Goal: Information Seeking & Learning: Learn about a topic

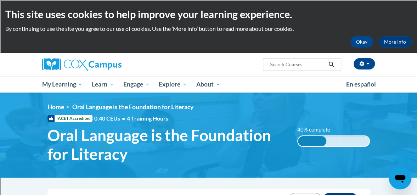
click at [388, 136] on img at bounding box center [208, 134] width 417 height 85
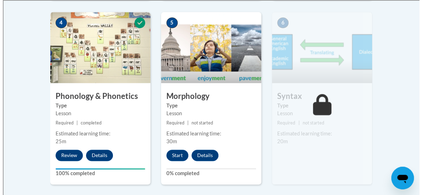
scroll to position [449, 0]
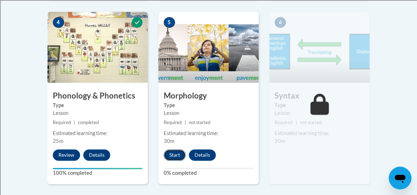
click at [171, 154] on button "Start" at bounding box center [174, 154] width 22 height 11
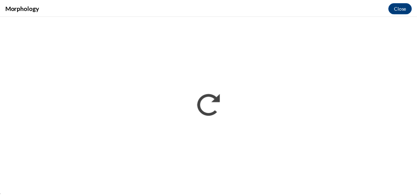
scroll to position [0, 0]
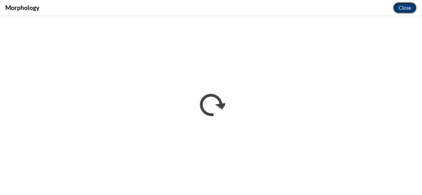
click at [403, 8] on button "Close" at bounding box center [405, 7] width 24 height 11
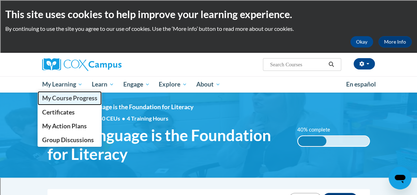
click at [85, 99] on span "My Course Progress" at bounding box center [69, 97] width 55 height 7
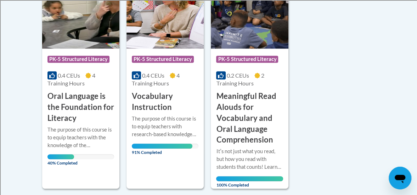
scroll to position [207, 0]
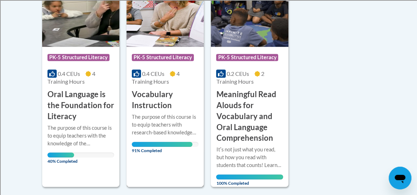
click at [164, 145] on span "91% Completed" at bounding box center [162, 147] width 61 height 11
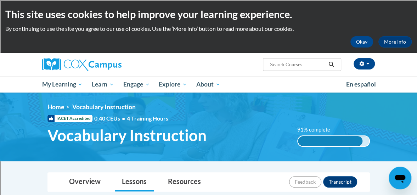
click at [400, 150] on img at bounding box center [208, 126] width 417 height 68
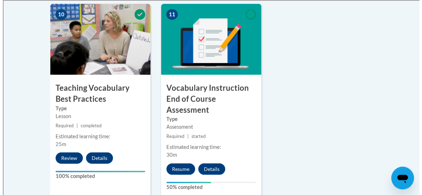
scroll to position [843, 0]
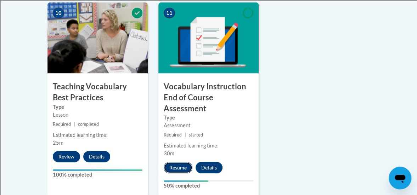
click at [178, 162] on button "Resume" at bounding box center [177, 167] width 29 height 11
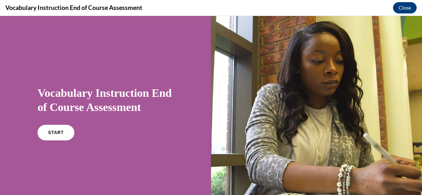
scroll to position [0, 0]
click at [50, 130] on link "START" at bounding box center [55, 132] width 39 height 16
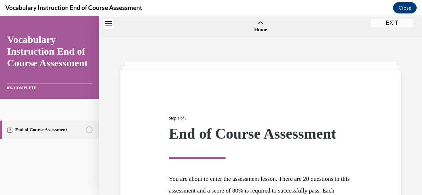
scroll to position [22, 0]
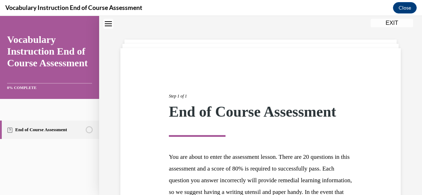
click at [389, 156] on div "Step 1 of 1 End of Course Assessment You are about to enter the assessment less…" at bounding box center [260, 168] width 291 height 184
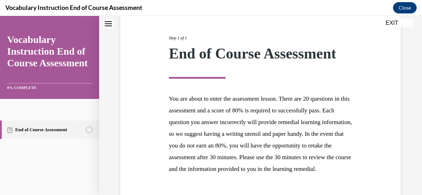
scroll to position [81, 0]
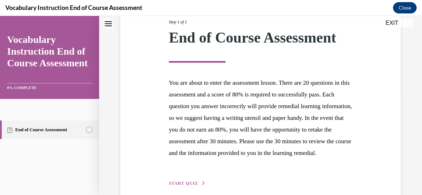
click at [384, 107] on div "Step 1 of 1 End of Course Assessment You are about to enter the assessment less…" at bounding box center [260, 94] width 291 height 184
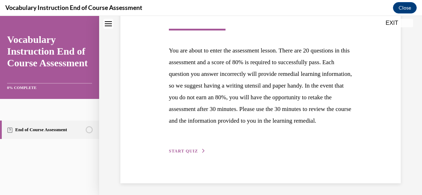
scroll to position [142, 0]
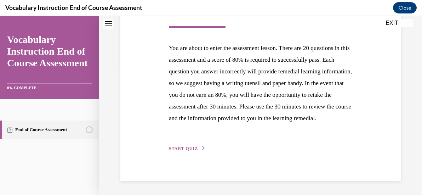
click at [191, 147] on span "START QUIZ" at bounding box center [183, 148] width 29 height 5
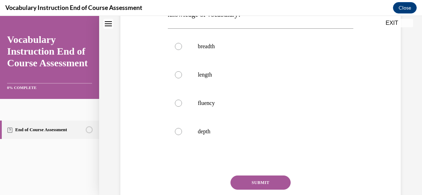
scroll to position [22, 0]
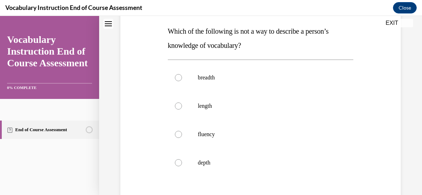
scroll to position [110, 0]
click at [177, 103] on div at bounding box center [178, 106] width 7 height 7
click at [177, 103] on input "length" at bounding box center [178, 106] width 7 height 7
radio input "true"
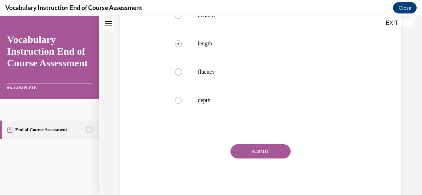
click at [260, 151] on button "SUBMIT" at bounding box center [260, 151] width 60 height 14
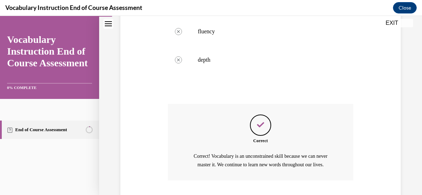
scroll to position [268, 0]
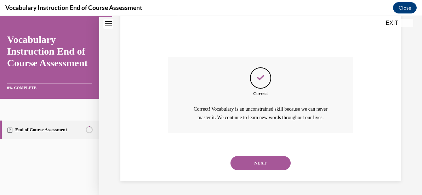
click at [275, 164] on button "NEXT" at bounding box center [260, 163] width 60 height 14
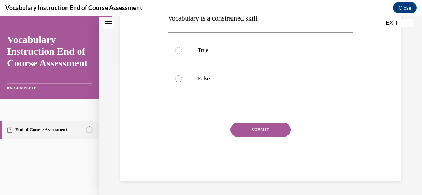
scroll to position [22, 0]
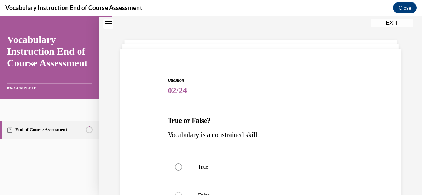
click at [376, 162] on div "Question 02/24 True or False? Vocabulary is a constrained skill. True False Inc…" at bounding box center [261, 176] width 284 height 241
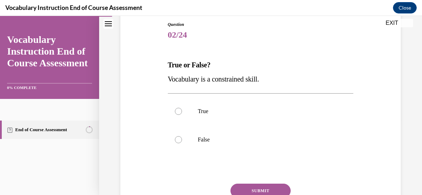
scroll to position [79, 0]
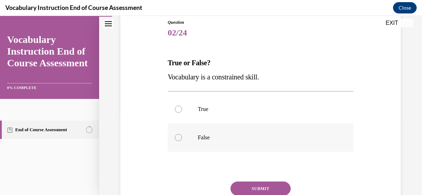
click at [177, 137] on div at bounding box center [178, 137] width 7 height 7
click at [177, 137] on input "False" at bounding box center [178, 137] width 7 height 7
radio input "true"
click at [255, 185] on button "SUBMIT" at bounding box center [260, 188] width 60 height 14
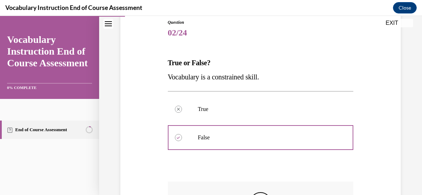
click at [369, 145] on div "Question 02/24 True or False? Vocabulary is a constrained skill. True Correctly…" at bounding box center [261, 147] width 284 height 299
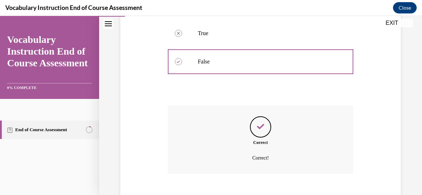
scroll to position [195, 0]
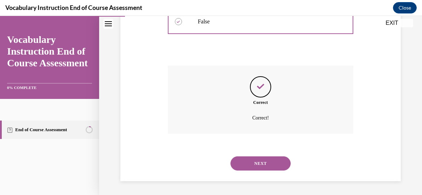
click at [272, 162] on button "NEXT" at bounding box center [260, 163] width 60 height 14
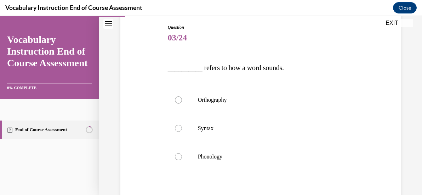
scroll to position [79, 0]
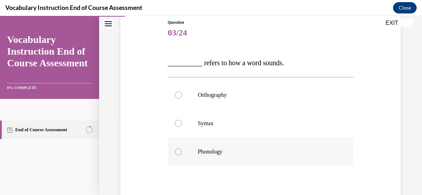
click at [178, 152] on div at bounding box center [178, 151] width 7 height 7
click at [178, 152] on input "Phonology" at bounding box center [178, 151] width 7 height 7
radio input "true"
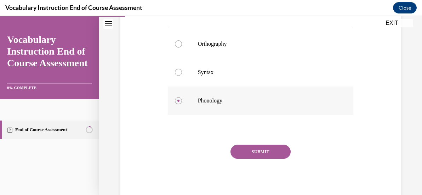
scroll to position [131, 0]
click at [272, 151] on button "SUBMIT" at bounding box center [260, 151] width 60 height 14
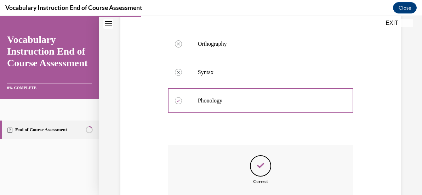
scroll to position [209, 0]
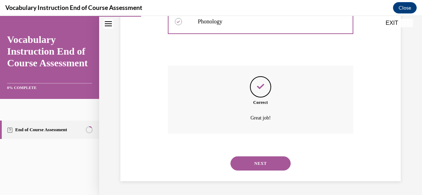
click at [271, 163] on button "NEXT" at bounding box center [260, 163] width 60 height 14
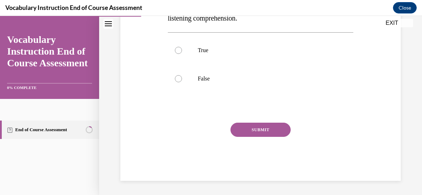
scroll to position [22, 0]
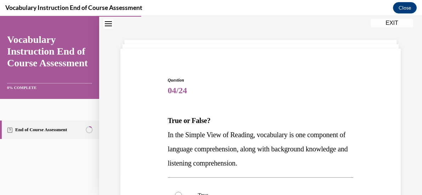
click at [358, 150] on div "Question 04/24 True or False? In the Simple View of Reading, vocabulary is one …" at bounding box center [261, 191] width 284 height 270
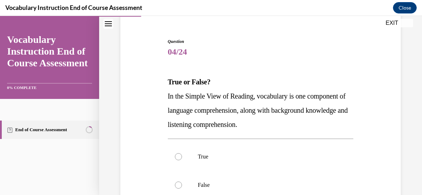
scroll to position [61, 0]
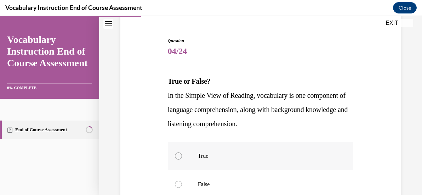
click at [176, 155] on div at bounding box center [178, 155] width 7 height 7
click at [176, 155] on input "True" at bounding box center [178, 155] width 7 height 7
radio input "true"
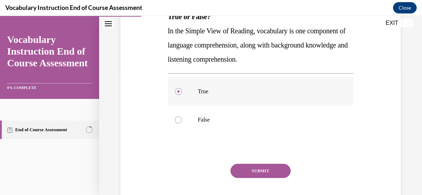
scroll to position [145, 0]
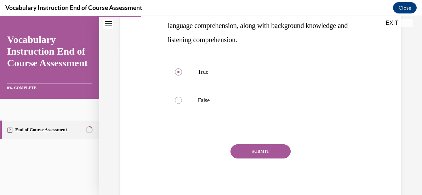
click at [279, 144] on button "SUBMIT" at bounding box center [260, 151] width 60 height 14
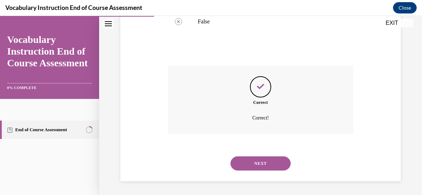
click at [262, 165] on button "NEXT" at bounding box center [260, 163] width 60 height 14
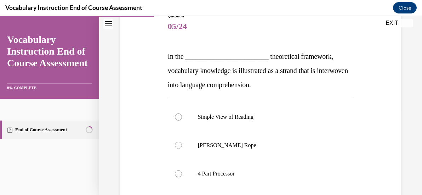
scroll to position [86, 0]
click at [177, 145] on div at bounding box center [178, 144] width 7 height 7
click at [177, 145] on input "Scarborough's Rope" at bounding box center [178, 144] width 7 height 7
radio input "true"
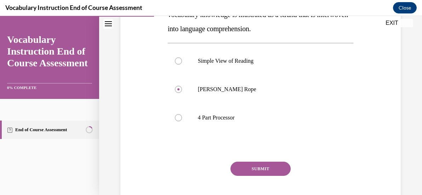
scroll to position [142, 0]
click at [257, 165] on button "SUBMIT" at bounding box center [260, 168] width 60 height 14
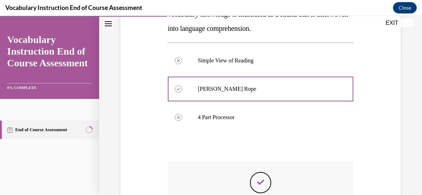
click at [370, 154] on div "Question 05/24 In the ________________________ theoretical framework, vocabular…" at bounding box center [261, 105] width 284 height 341
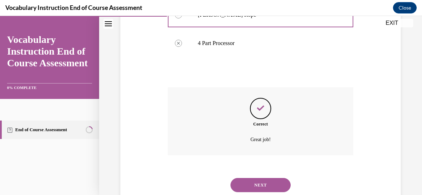
scroll to position [216, 0]
click at [262, 185] on button "NEXT" at bounding box center [260, 184] width 60 height 14
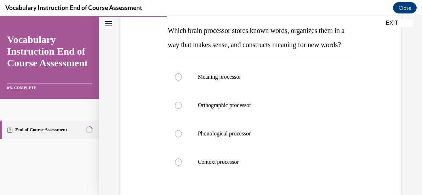
scroll to position [111, 0]
click at [176, 81] on div at bounding box center [178, 77] width 7 height 7
click at [176, 81] on input "Meaning processor" at bounding box center [178, 77] width 7 height 7
radio input "true"
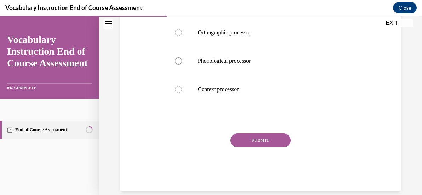
scroll to position [187, 0]
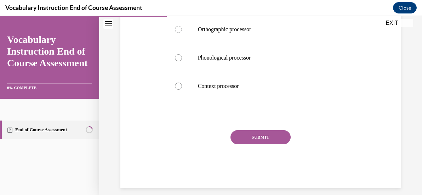
click at [252, 144] on button "SUBMIT" at bounding box center [260, 137] width 60 height 14
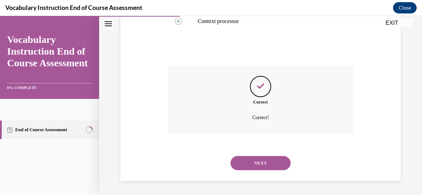
scroll to position [264, 0]
click at [261, 163] on button "NEXT" at bounding box center [260, 163] width 60 height 14
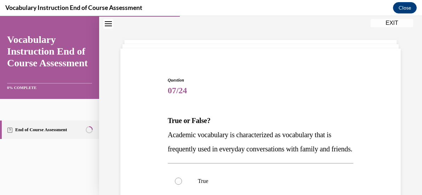
click at [368, 160] on div "Question 07/24 True or False? Academic vocabulary is characterized as vocabular…" at bounding box center [261, 184] width 284 height 256
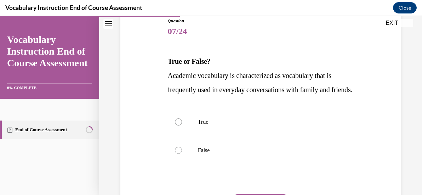
scroll to position [82, 0]
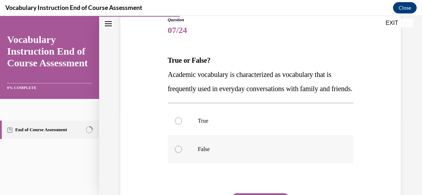
click at [175, 153] on div at bounding box center [178, 148] width 7 height 7
click at [175, 153] on input "False" at bounding box center [178, 148] width 7 height 7
radio input "true"
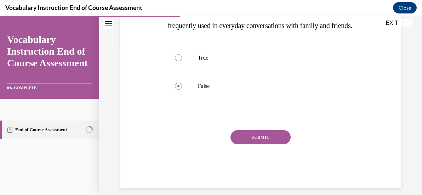
click at [258, 144] on button "SUBMIT" at bounding box center [260, 137] width 60 height 14
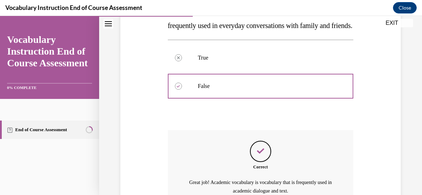
scroll to position [231, 0]
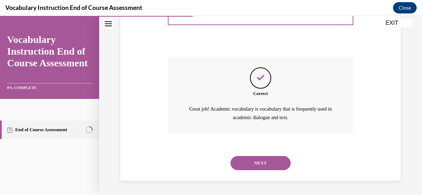
click at [253, 163] on button "NEXT" at bounding box center [260, 163] width 60 height 14
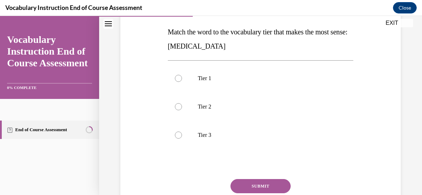
scroll to position [110, 0]
click at [177, 135] on div at bounding box center [178, 135] width 7 height 7
click at [177, 135] on input "Tier 3" at bounding box center [178, 135] width 7 height 7
radio input "true"
click at [264, 183] on button "SUBMIT" at bounding box center [260, 186] width 60 height 14
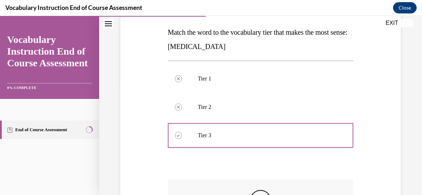
click at [364, 130] on div "Question 08/24 Match the word to the vocabulary tier that makes the most sense:…" at bounding box center [261, 130] width 284 height 327
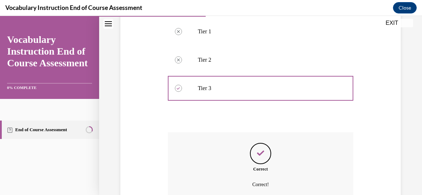
scroll to position [158, 0]
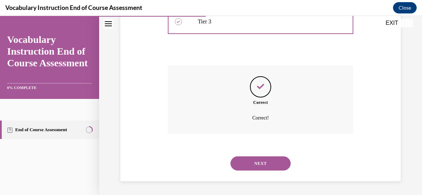
click at [261, 162] on button "NEXT" at bounding box center [260, 163] width 60 height 14
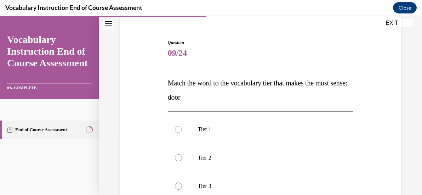
scroll to position [59, 0]
click at [176, 126] on div at bounding box center [178, 128] width 7 height 7
click at [176, 126] on input "Tier 1" at bounding box center [178, 128] width 7 height 7
radio input "true"
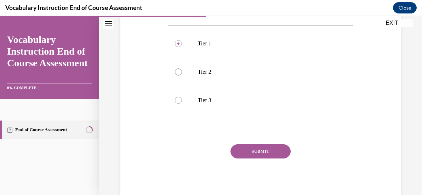
scroll to position [144, 0]
click at [256, 148] on button "SUBMIT" at bounding box center [260, 152] width 60 height 14
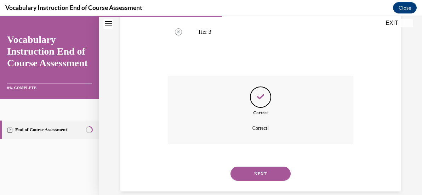
scroll to position [223, 0]
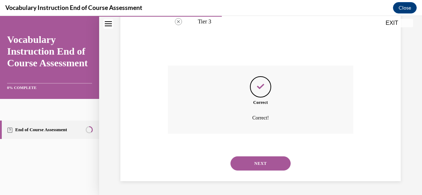
click at [266, 159] on button "NEXT" at bounding box center [260, 163] width 60 height 14
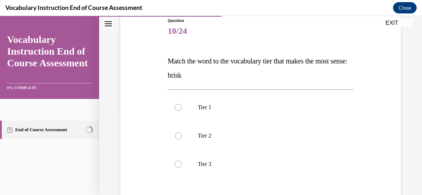
scroll to position [84, 0]
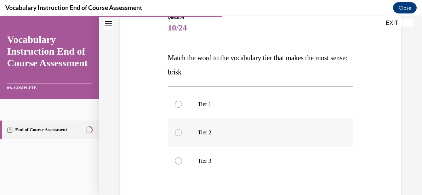
click at [179, 132] on div at bounding box center [178, 132] width 7 height 7
click at [179, 132] on input "Tier 2" at bounding box center [178, 132] width 7 height 7
radio input "true"
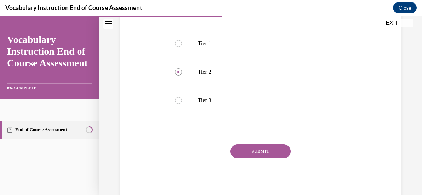
scroll to position [143, 0]
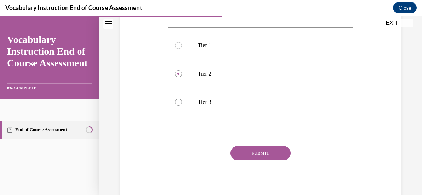
click at [266, 151] on button "SUBMIT" at bounding box center [260, 153] width 60 height 14
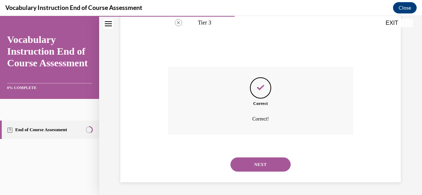
scroll to position [223, 0]
click at [246, 162] on button "NEXT" at bounding box center [260, 163] width 60 height 14
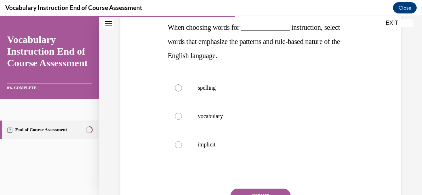
scroll to position [116, 0]
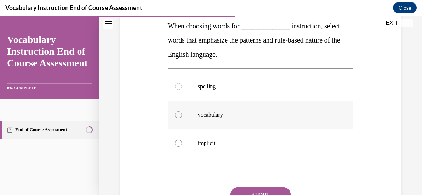
click at [178, 112] on div at bounding box center [178, 114] width 7 height 7
click at [178, 112] on input "vocabulary" at bounding box center [178, 114] width 7 height 7
radio input "true"
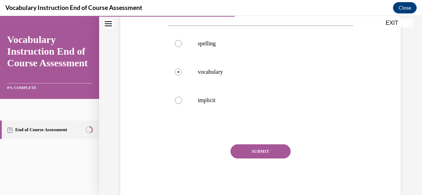
click at [263, 149] on button "SUBMIT" at bounding box center [260, 151] width 60 height 14
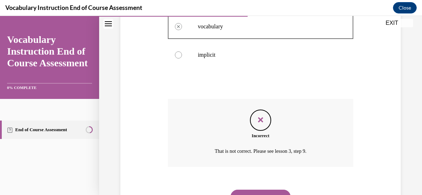
scroll to position [237, 0]
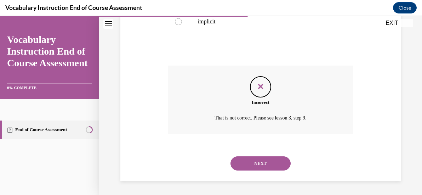
click at [252, 161] on button "NEXT" at bounding box center [260, 163] width 60 height 14
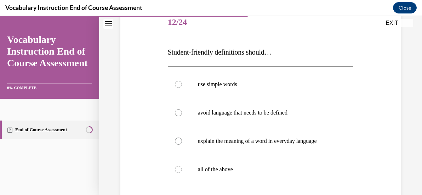
scroll to position [93, 0]
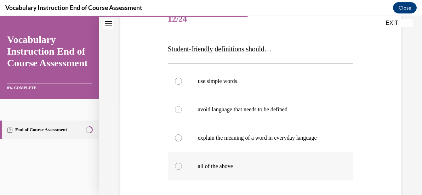
click at [177, 166] on div at bounding box center [178, 165] width 7 height 7
click at [177, 166] on input "all of the above" at bounding box center [178, 165] width 7 height 7
radio input "true"
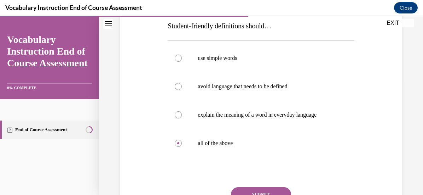
scroll to position [117, 0]
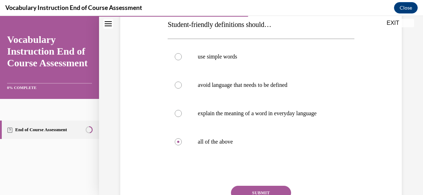
click at [270, 188] on button "SUBMIT" at bounding box center [261, 192] width 60 height 14
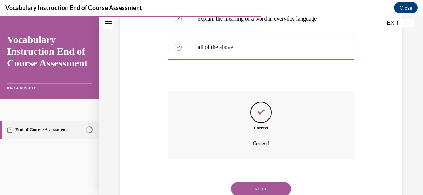
scroll to position [237, 0]
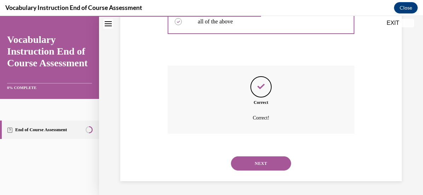
click at [376, 128] on div "Question 12/24 Student-friendly definitions should… use simple words Correctly …" at bounding box center [261, 10] width 285 height 341
click at [258, 160] on button "NEXT" at bounding box center [261, 163] width 60 height 14
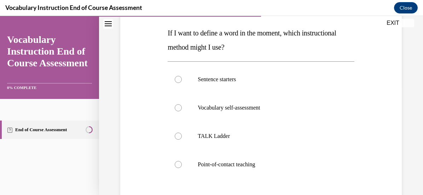
scroll to position [109, 0]
click at [177, 163] on div at bounding box center [178, 163] width 7 height 7
click at [177, 163] on input "Point-of-contact teaching" at bounding box center [178, 163] width 7 height 7
radio input "true"
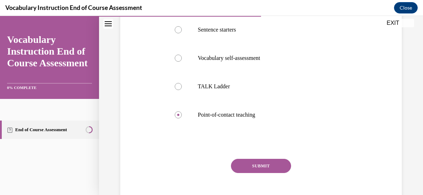
scroll to position [173, 0]
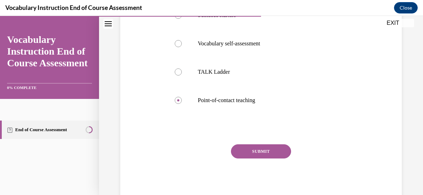
click at [252, 151] on button "SUBMIT" at bounding box center [261, 151] width 60 height 14
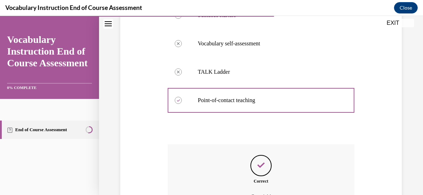
click at [416, 131] on div "Question 13/24 If I want to define a word in the moment, which instructional me…" at bounding box center [261, 69] width 324 height 408
click at [333, 154] on div "Correct Great job!" at bounding box center [261, 178] width 186 height 68
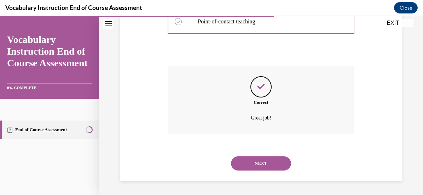
click at [263, 166] on button "NEXT" at bounding box center [261, 163] width 60 height 14
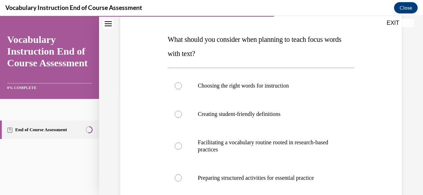
scroll to position [102, 0]
click at [367, 125] on div "Question 14/24 What should you consider when planning to teach focus words with…" at bounding box center [261, 141] width 285 height 333
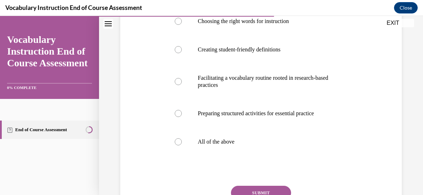
scroll to position [171, 0]
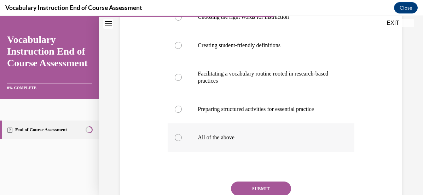
click at [176, 138] on div at bounding box center [178, 137] width 7 height 7
click at [176, 138] on input "All of the above" at bounding box center [178, 137] width 7 height 7
radio input "true"
click at [247, 187] on button "SUBMIT" at bounding box center [261, 188] width 60 height 14
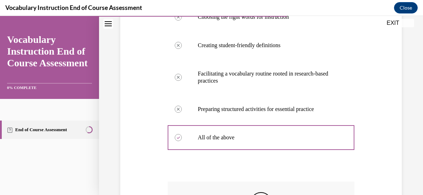
click at [381, 156] on div "Question 14/24 What should you consider when planning to teach focus words with…" at bounding box center [261, 101] width 285 height 391
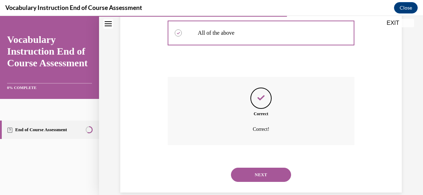
scroll to position [287, 0]
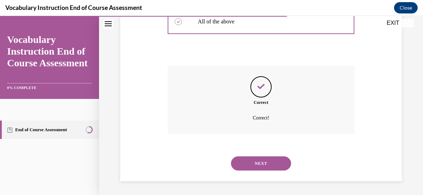
click at [266, 167] on button "NEXT" at bounding box center [261, 163] width 60 height 14
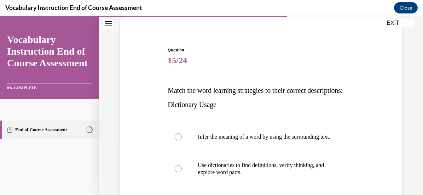
scroll to position [52, 0]
click at [369, 144] on div "Question 15/24 Match the word learning strategies to their correct descriptions…" at bounding box center [261, 163] width 285 height 277
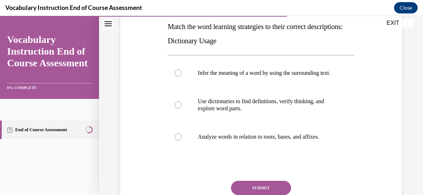
scroll to position [117, 0]
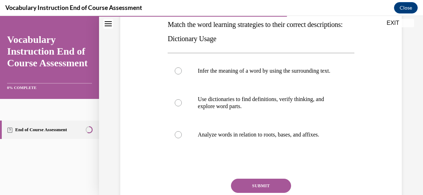
click at [391, 159] on div "Question 15/24 Match the word learning strategies to their correct descriptions…" at bounding box center [261, 98] width 285 height 277
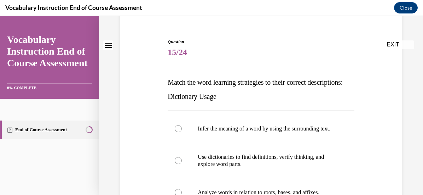
scroll to position [89, 0]
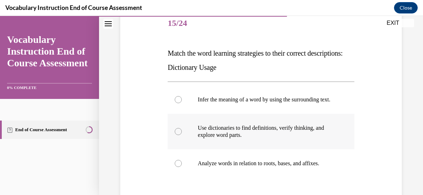
click at [178, 135] on div at bounding box center [178, 131] width 7 height 7
click at [178, 135] on input "Use dictionaries to find definitions, verify thinking, and explore word parts." at bounding box center [178, 131] width 7 height 7
radio input "true"
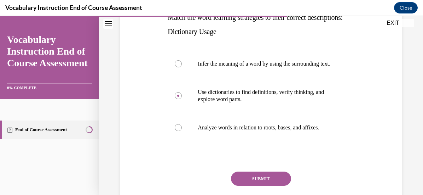
scroll to position [159, 0]
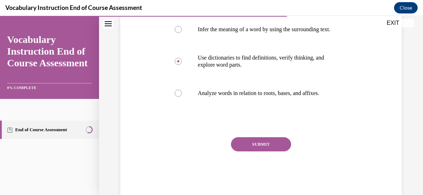
click at [268, 150] on button "SUBMIT" at bounding box center [261, 144] width 60 height 14
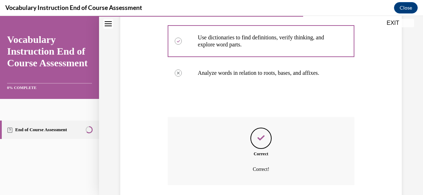
scroll to position [237, 0]
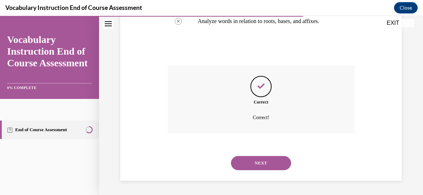
click at [266, 162] on button "NEXT" at bounding box center [261, 163] width 60 height 14
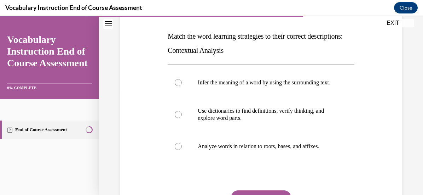
scroll to position [106, 0]
click at [178, 85] on div at bounding box center [178, 82] width 7 height 7
click at [178, 85] on input "Infer the meaning of a word by using the surrounding text." at bounding box center [178, 82] width 7 height 7
radio input "true"
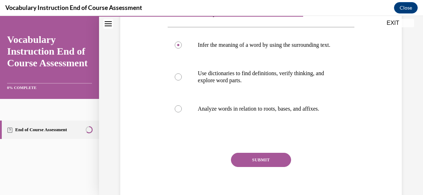
scroll to position [159, 0]
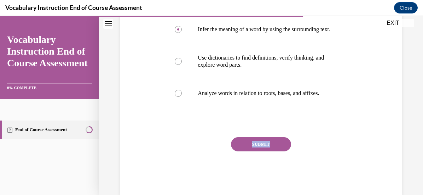
drag, startPoint x: 266, startPoint y: 158, endPoint x: 270, endPoint y: 149, distance: 10.1
click at [270, 149] on div "SUBMIT NEXT" at bounding box center [261, 166] width 186 height 58
click at [270, 149] on button "SUBMIT" at bounding box center [261, 144] width 60 height 14
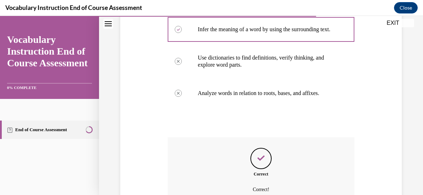
click at [349, 107] on label "Analyze words in relation to roots, bases, and affixes." at bounding box center [261, 93] width 186 height 28
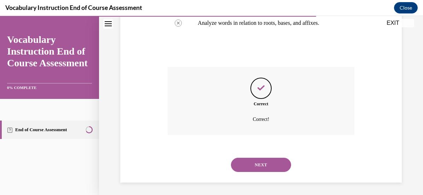
click at [271, 170] on button "NEXT" at bounding box center [261, 164] width 60 height 14
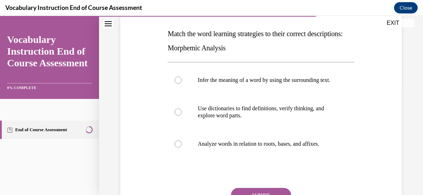
scroll to position [109, 0]
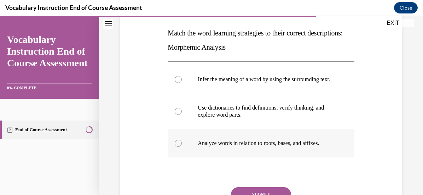
click at [178, 147] on div at bounding box center [178, 142] width 7 height 7
click at [178, 147] on input "Analyze words in relation to roots, bases, and affixes." at bounding box center [178, 142] width 7 height 7
radio input "true"
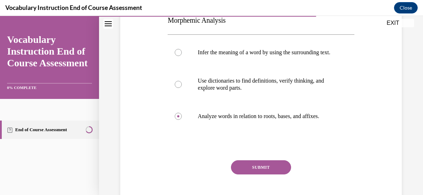
scroll to position [159, 0]
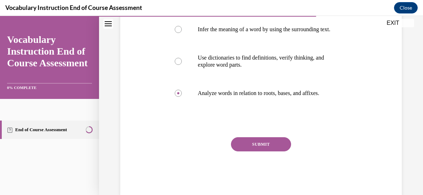
click at [260, 148] on button "SUBMIT" at bounding box center [261, 144] width 60 height 14
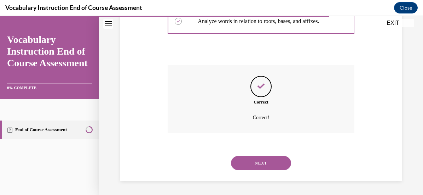
scroll to position [237, 0]
click at [263, 163] on button "NEXT" at bounding box center [261, 163] width 60 height 14
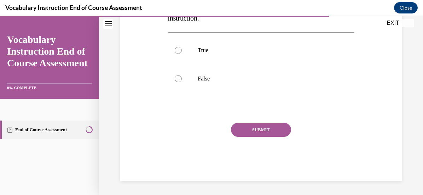
scroll to position [22, 0]
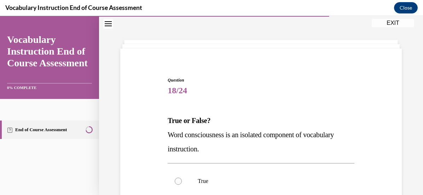
click at [275, 153] on p "Word consciousness is an isolated component of vocabulary instruction." at bounding box center [261, 141] width 186 height 28
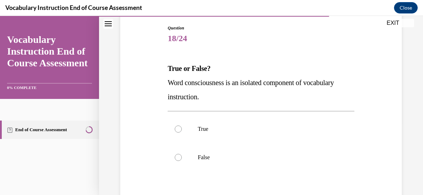
scroll to position [79, 0]
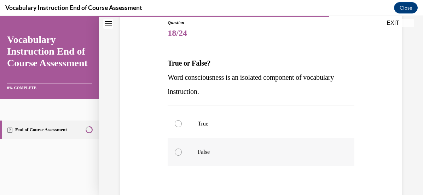
click at [177, 151] on div at bounding box center [178, 151] width 7 height 7
click at [177, 151] on input "False" at bounding box center [178, 151] width 7 height 7
radio input "true"
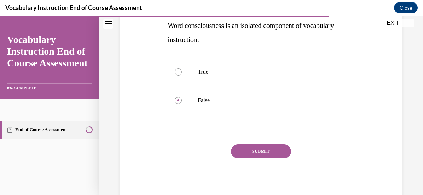
click at [266, 149] on button "SUBMIT" at bounding box center [261, 151] width 60 height 14
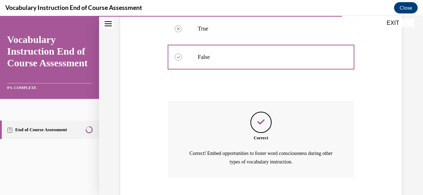
scroll to position [202, 0]
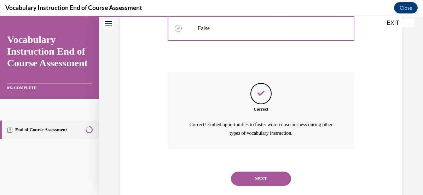
click at [250, 176] on button "NEXT" at bounding box center [261, 178] width 60 height 14
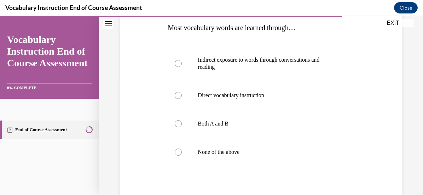
scroll to position [107, 0]
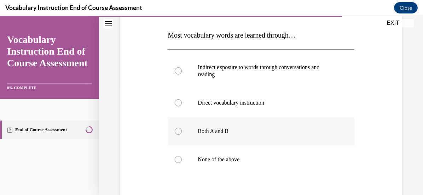
click at [177, 130] on div at bounding box center [178, 130] width 7 height 7
click at [177, 130] on input "Both A and B" at bounding box center [178, 130] width 7 height 7
radio input "true"
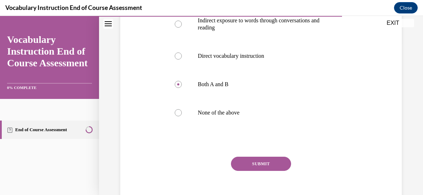
scroll to position [166, 0]
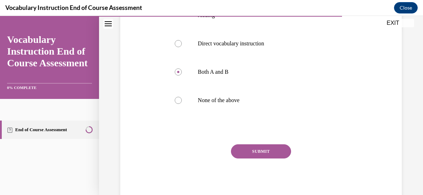
click at [257, 151] on button "SUBMIT" at bounding box center [261, 151] width 60 height 14
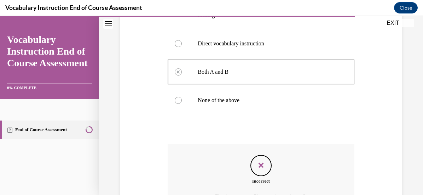
click at [358, 162] on div "Question 19/24 Most vocabulary words are learned through… Indirect exposure to …" at bounding box center [261, 85] width 285 height 348
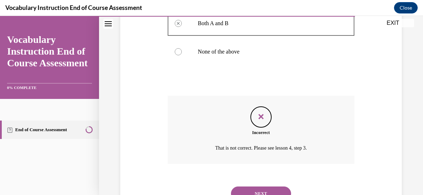
scroll to position [215, 0]
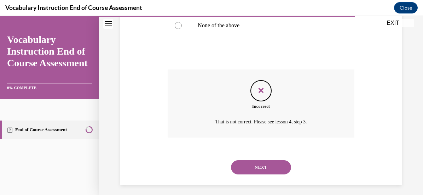
click at [263, 169] on button "NEXT" at bounding box center [261, 167] width 60 height 14
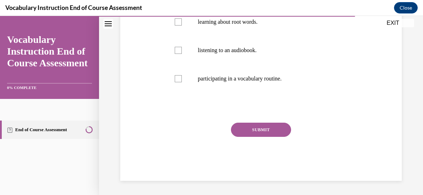
scroll to position [22, 0]
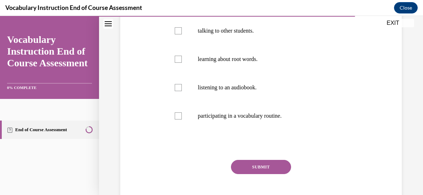
scroll to position [158, 0]
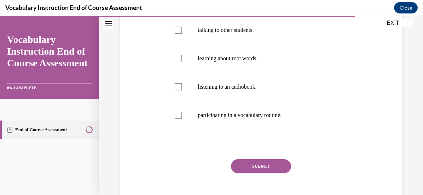
click at [361, 96] on div "Question 20/24 Select all that are correct. Students learn words indirectly by……" at bounding box center [261, 68] width 285 height 298
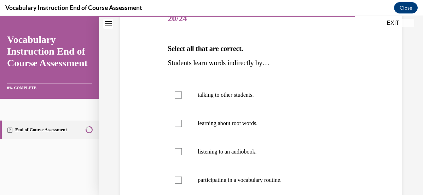
scroll to position [94, 0]
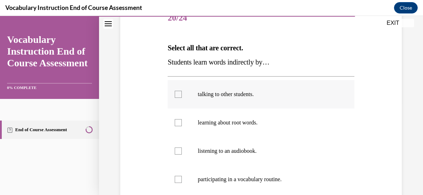
click at [176, 92] on div at bounding box center [178, 94] width 7 height 7
click at [176, 92] on input "talking to other students." at bounding box center [178, 94] width 7 height 7
checkbox input "true"
click at [176, 152] on div at bounding box center [178, 150] width 7 height 7
click at [176, 152] on input "listening to an audiobook." at bounding box center [178, 150] width 7 height 7
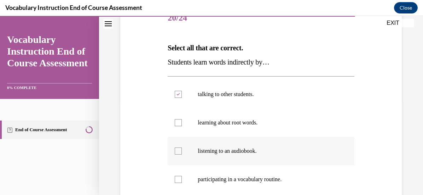
checkbox input "true"
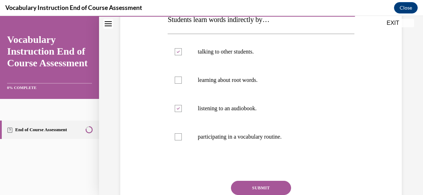
scroll to position [173, 0]
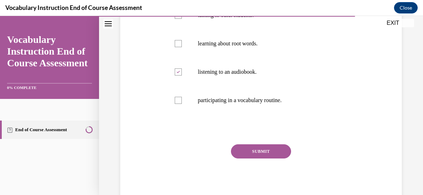
click at [254, 152] on button "SUBMIT" at bounding box center [261, 151] width 60 height 14
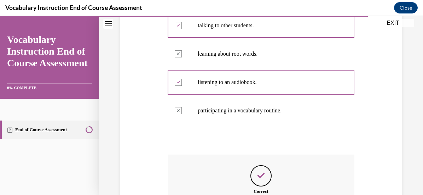
scroll to position [193, 0]
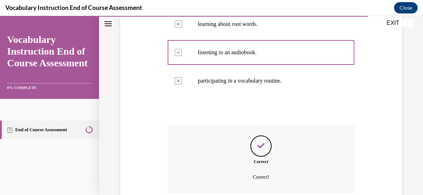
drag, startPoint x: 401, startPoint y: 157, endPoint x: 356, endPoint y: 168, distance: 46.6
click at [357, 168] on div "Question 20/24 Select all that are correct. Students learn words indirectly by……" at bounding box center [261, 50] width 324 height 408
click at [256, 147] on icon "Feedback" at bounding box center [261, 145] width 11 height 11
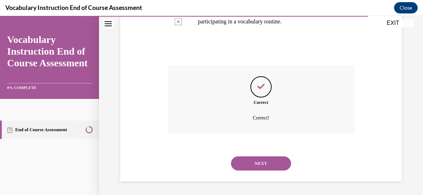
click at [263, 160] on button "NEXT" at bounding box center [261, 163] width 60 height 14
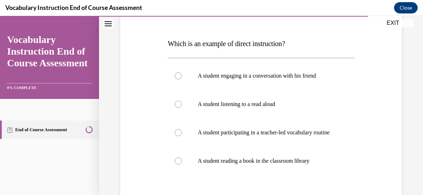
scroll to position [98, 0]
click at [178, 134] on div at bounding box center [178, 132] width 7 height 7
click at [178, 134] on input "A student participating in a teacher-led vocabulary routine" at bounding box center [178, 132] width 7 height 7
radio input "true"
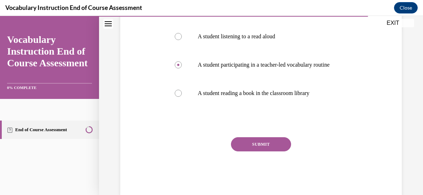
click at [267, 150] on button "SUBMIT" at bounding box center [261, 144] width 60 height 14
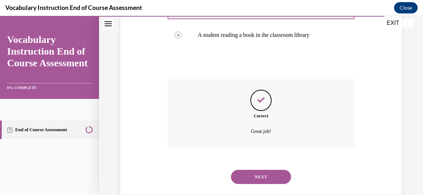
scroll to position [245, 0]
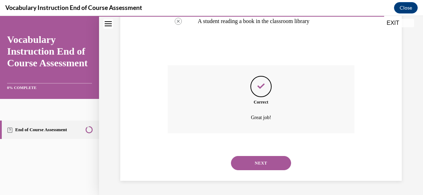
click at [272, 160] on button "NEXT" at bounding box center [261, 163] width 60 height 14
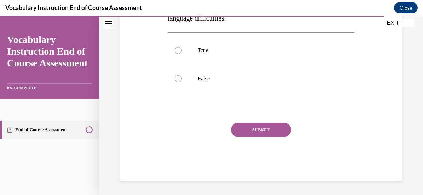
scroll to position [22, 0]
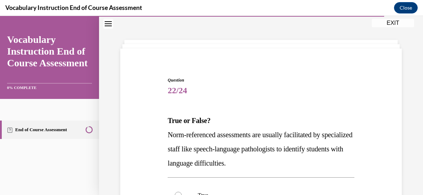
click at [367, 160] on div "Question 22/24 True or False? Norm-referenced assessments are usually facilitat…" at bounding box center [261, 191] width 285 height 270
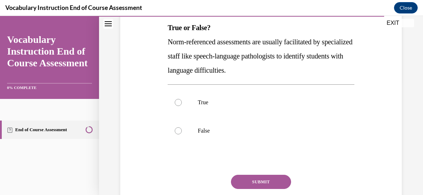
scroll to position [129, 0]
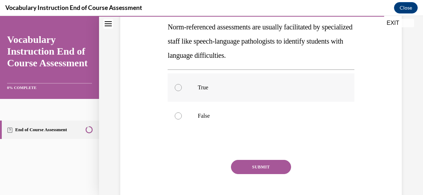
click at [178, 87] on div at bounding box center [178, 87] width 7 height 7
click at [178, 87] on input "True" at bounding box center [178, 87] width 7 height 7
radio input "true"
click at [256, 163] on button "SUBMIT" at bounding box center [261, 167] width 60 height 14
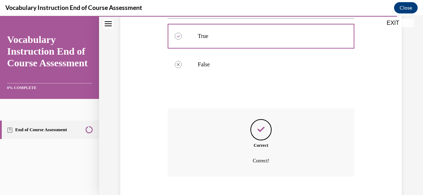
scroll to position [223, 0]
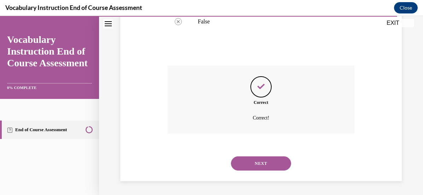
click at [268, 162] on button "NEXT" at bounding box center [261, 163] width 60 height 14
click at [0, 16] on label "Circling the correct response after reading a multiple-choice question" at bounding box center [0, 16] width 0 height 0
click at [0, 16] on input "Circling the correct response after reading a multiple-choice question" at bounding box center [0, 16] width 0 height 0
radio input "true"
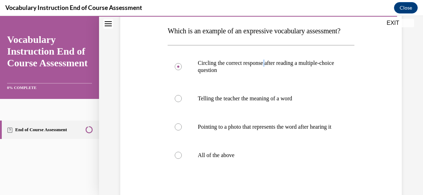
scroll to position [112, 0]
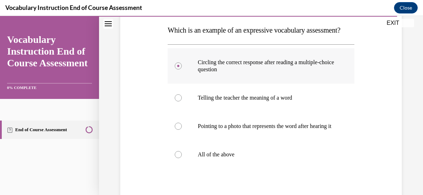
click at [176, 69] on div at bounding box center [178, 65] width 7 height 7
click at [176, 69] on input "Circling the correct response after reading a multiple-choice question" at bounding box center [178, 65] width 7 height 7
click at [314, 168] on label "All of the above" at bounding box center [261, 154] width 186 height 28
click at [182, 158] on input "All of the above" at bounding box center [178, 154] width 7 height 7
radio input "true"
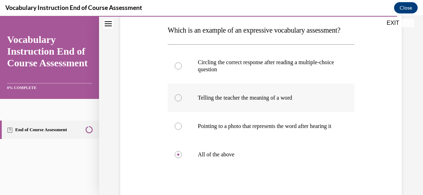
click at [175, 101] on div at bounding box center [178, 97] width 7 height 7
click at [175, 101] on input "Telling the teacher the meaning of a word" at bounding box center [178, 97] width 7 height 7
radio input "true"
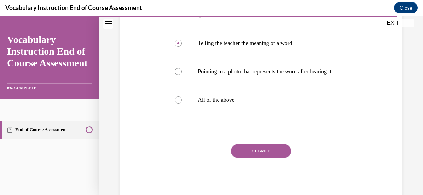
scroll to position [161, 0]
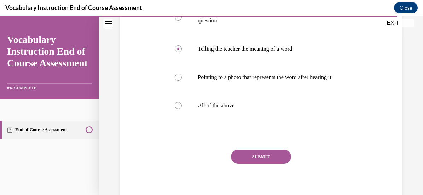
click at [264, 163] on button "SUBMIT" at bounding box center [261, 156] width 60 height 14
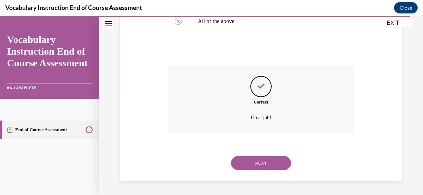
click at [268, 166] on button "NEXT" at bounding box center [261, 163] width 60 height 14
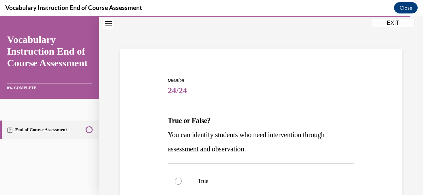
click at [379, 164] on div "Question 24/24 True or False? You can identify students who need intervention t…" at bounding box center [261, 184] width 285 height 256
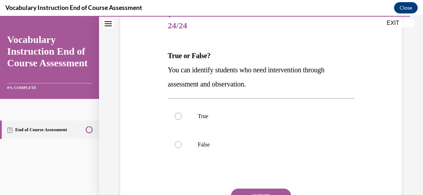
scroll to position [87, 0]
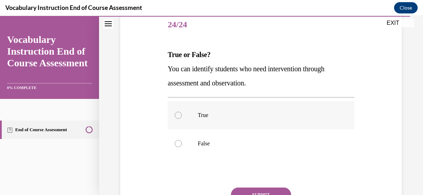
click at [177, 115] on div at bounding box center [178, 114] width 7 height 7
click at [177, 115] on input "True" at bounding box center [178, 114] width 7 height 7
radio input "true"
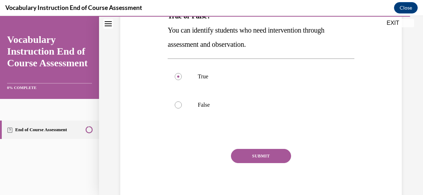
scroll to position [131, 0]
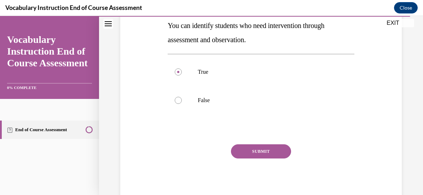
click at [256, 152] on button "SUBMIT" at bounding box center [261, 151] width 60 height 14
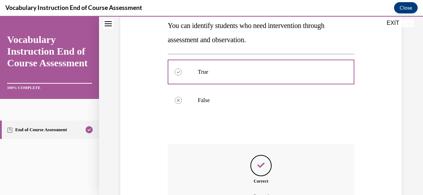
scroll to position [209, 0]
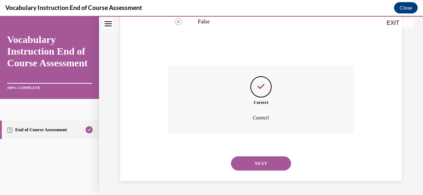
click at [264, 162] on button "NEXT" at bounding box center [261, 163] width 60 height 14
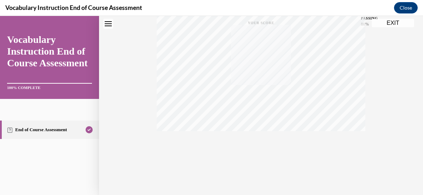
scroll to position [5, 0]
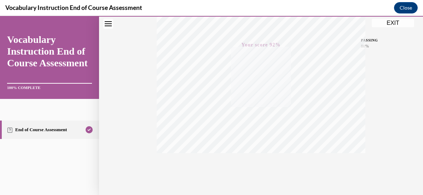
scroll to position [184, 0]
click at [369, 95] on div "Quiz Results PASSING 80% Your score 92% Passed PASSING 80% Your score Your scor…" at bounding box center [261, 25] width 324 height 340
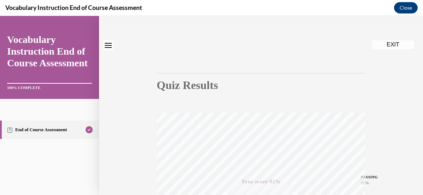
scroll to position [0, 0]
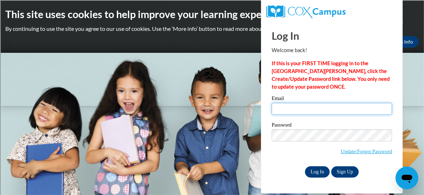
type input "hietkel@sdmfschools.org"
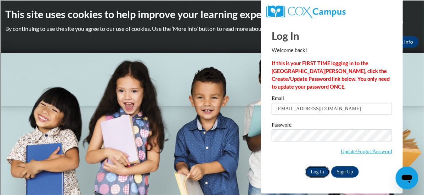
click at [311, 172] on input "Log In" at bounding box center [317, 171] width 25 height 11
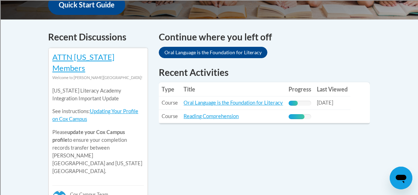
scroll to position [289, 0]
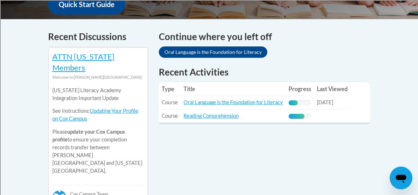
drag, startPoint x: 415, startPoint y: 64, endPoint x: 416, endPoint y: 102, distance: 38.6
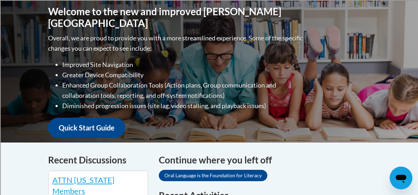
scroll to position [0, 0]
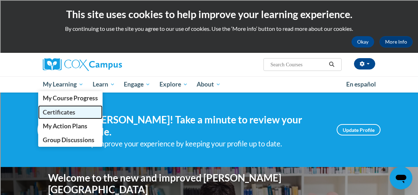
click at [58, 111] on span "Certificates" at bounding box center [59, 111] width 33 height 7
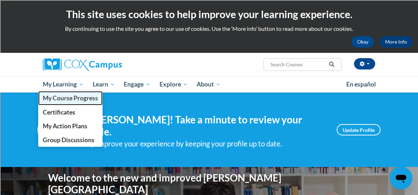
click at [68, 101] on span "My Course Progress" at bounding box center [70, 97] width 55 height 7
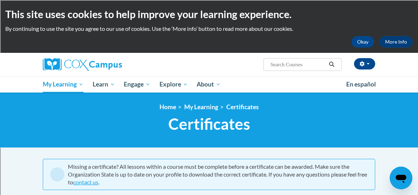
click at [377, 132] on div "<en>Home</en><fr>Accueil</fr><de>Zuhause</de><it>Casa</it><es>Casa</es><pt>Casa…" at bounding box center [209, 120] width 343 height 34
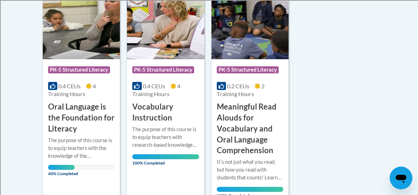
scroll to position [195, 0]
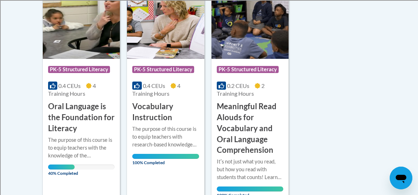
click at [88, 153] on div "The purpose of this course is to equip teachers with the knowledge of the compo…" at bounding box center [81, 147] width 67 height 23
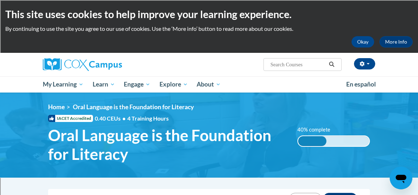
click at [33, 151] on img at bounding box center [209, 134] width 418 height 85
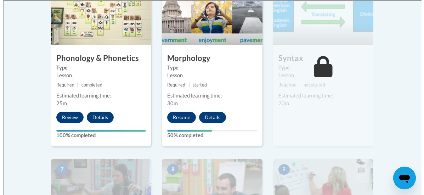
scroll to position [487, 0]
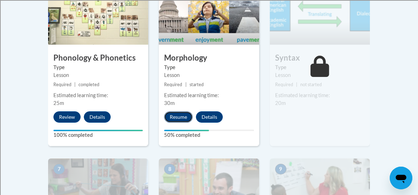
click at [182, 115] on button "Resume" at bounding box center [178, 116] width 29 height 11
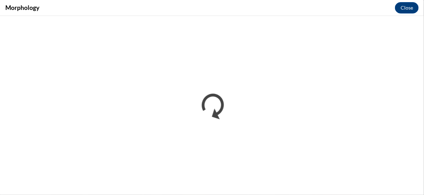
scroll to position [0, 0]
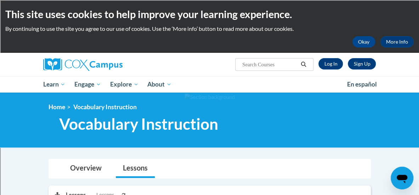
click at [329, 165] on div "Overview Lessons" at bounding box center [209, 168] width 311 height 19
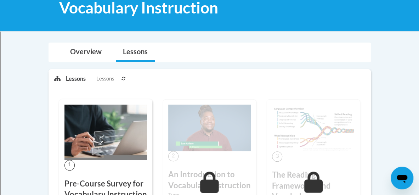
scroll to position [101, 0]
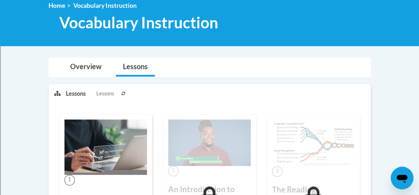
drag, startPoint x: 173, startPoint y: 78, endPoint x: 160, endPoint y: 77, distance: 12.8
click at [418, 39] on div at bounding box center [209, 18] width 419 height 55
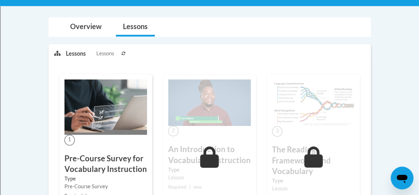
scroll to position [136, 0]
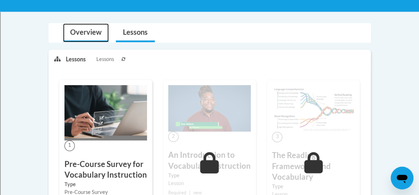
click at [93, 34] on link "Overview" at bounding box center [86, 32] width 46 height 19
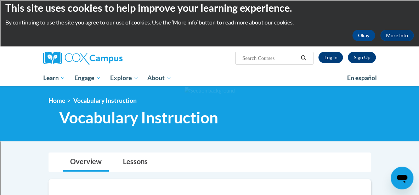
scroll to position [0, 0]
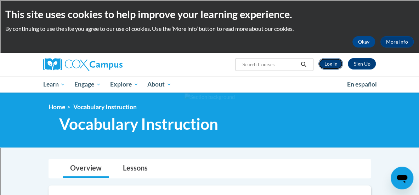
click at [328, 65] on link "Log In" at bounding box center [330, 63] width 24 height 11
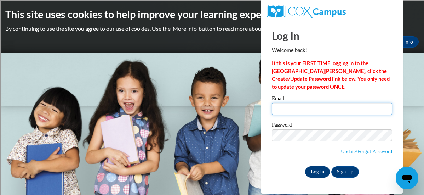
type input "[EMAIL_ADDRESS][DOMAIN_NAME]"
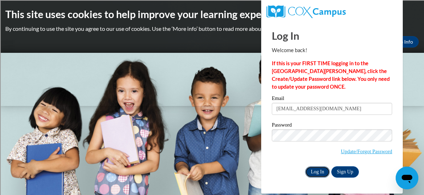
click at [314, 171] on input "Log In" at bounding box center [317, 171] width 25 height 11
click at [322, 171] on input "Log In" at bounding box center [317, 171] width 25 height 11
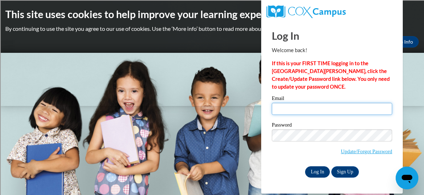
type input "[EMAIL_ADDRESS][DOMAIN_NAME]"
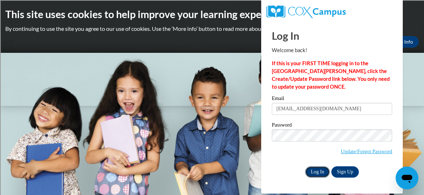
click at [315, 169] on input "Log In" at bounding box center [317, 171] width 25 height 11
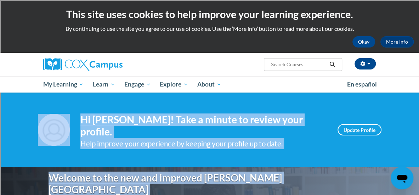
click at [327, 149] on div "Your profile Hi [PERSON_NAME]! Take a minute to review your profile. Help impro…" at bounding box center [209, 129] width 419 height 74
click at [399, 112] on div "Your profile Hi [PERSON_NAME]! Take a minute to review your profile. Help impro…" at bounding box center [209, 129] width 419 height 74
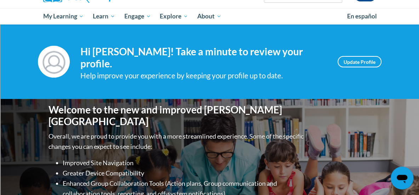
scroll to position [66, 0]
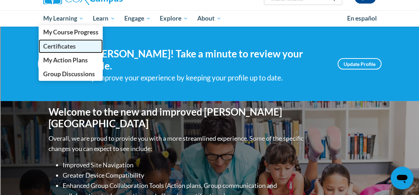
click at [68, 45] on span "Certificates" at bounding box center [59, 45] width 33 height 7
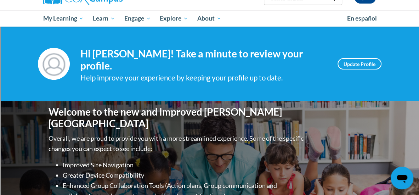
click at [370, 162] on div "Welcome to the new and improved Cox Campus Overall, we are proud to provide you…" at bounding box center [209, 172] width 343 height 142
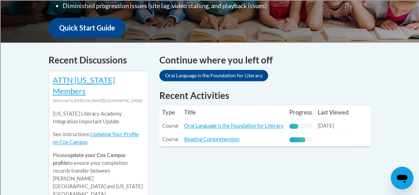
scroll to position [267, 0]
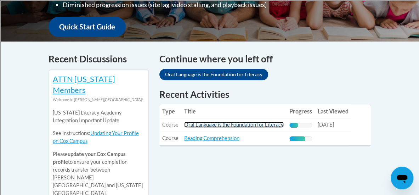
drag, startPoint x: 370, startPoint y: 162, endPoint x: 205, endPoint y: 118, distance: 170.3
click at [205, 121] on link "Oral Language is the Foundation for Literacy" at bounding box center [233, 124] width 99 height 6
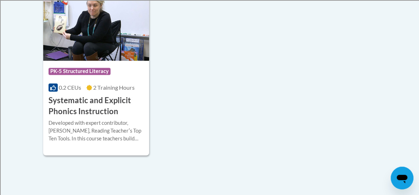
scroll to position [434, 0]
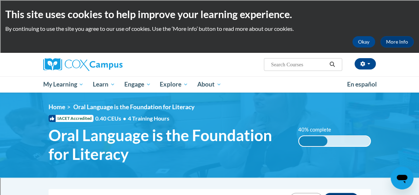
click at [391, 147] on img at bounding box center [209, 134] width 419 height 85
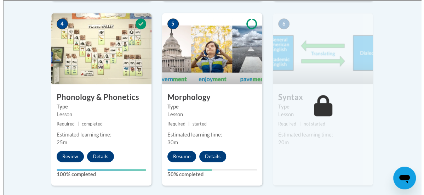
scroll to position [455, 0]
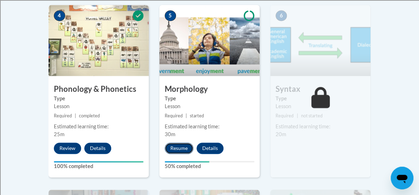
click at [180, 147] on button "Resume" at bounding box center [179, 147] width 29 height 11
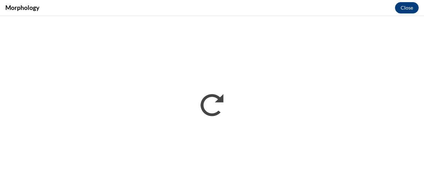
scroll to position [0, 0]
